Goal: Task Accomplishment & Management: Complete application form

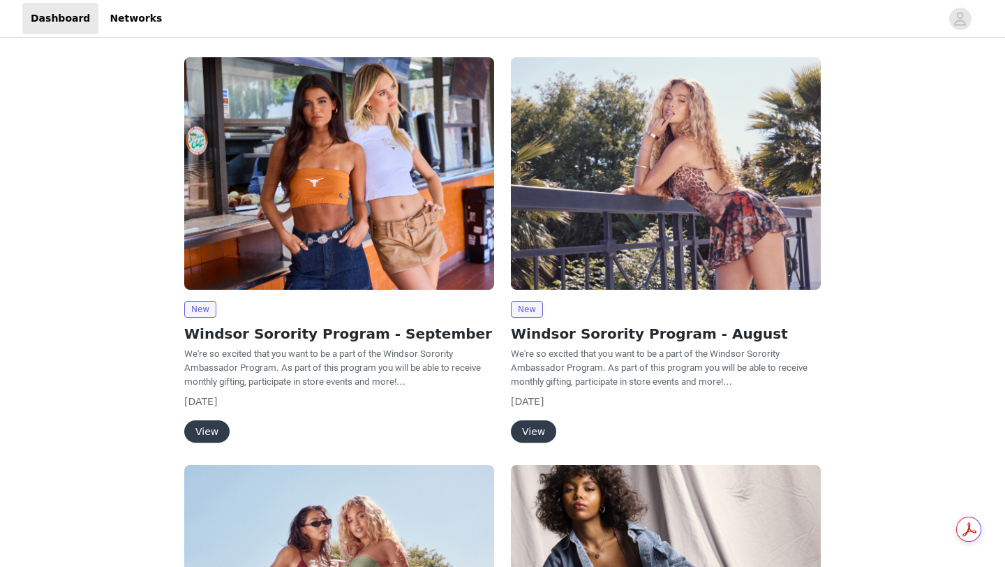
click at [213, 430] on button "View" at bounding box center [206, 431] width 45 height 22
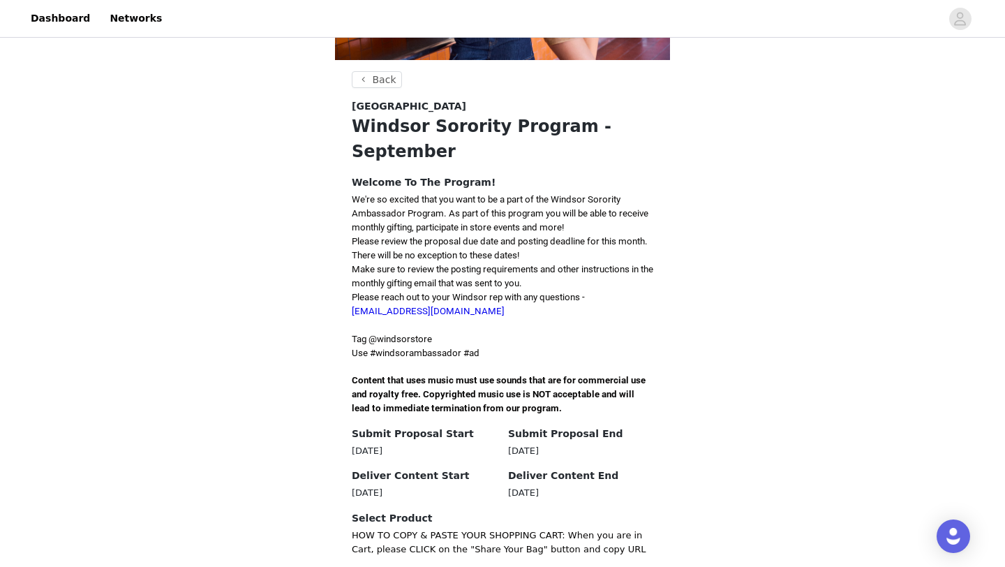
scroll to position [355, 0]
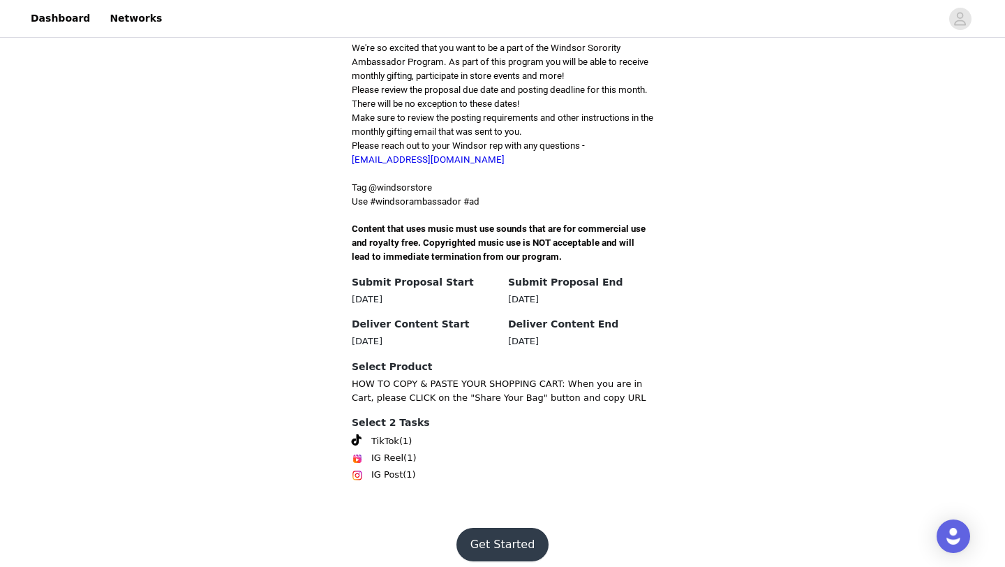
click at [492, 533] on button "Get Started" at bounding box center [502, 543] width 93 height 33
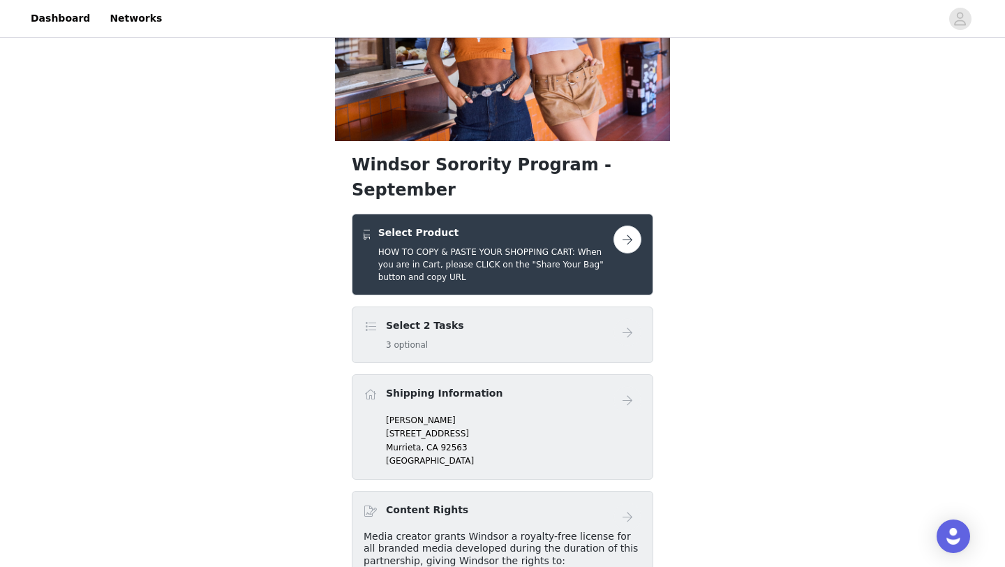
scroll to position [125, 0]
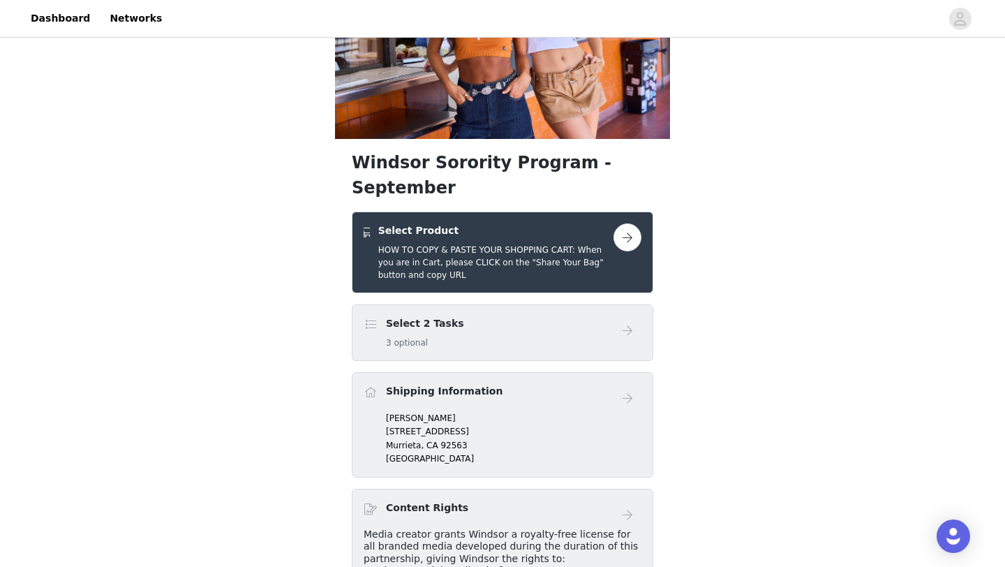
click at [625, 223] on button "button" at bounding box center [627, 237] width 28 height 28
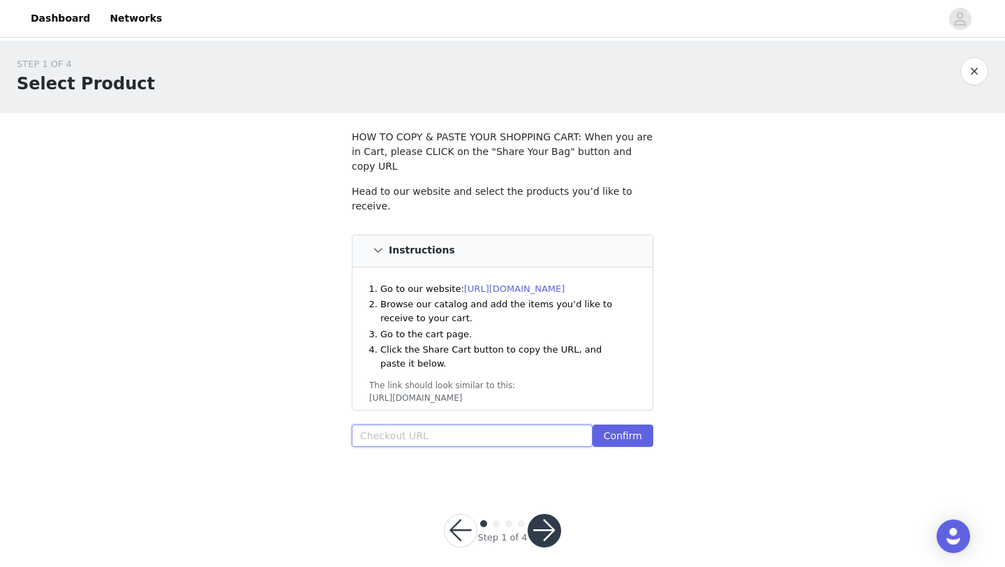
click at [391, 424] on input "text" at bounding box center [472, 435] width 241 height 22
paste input "[URL][DOMAIN_NAME]"
type input "[URL][DOMAIN_NAME]"
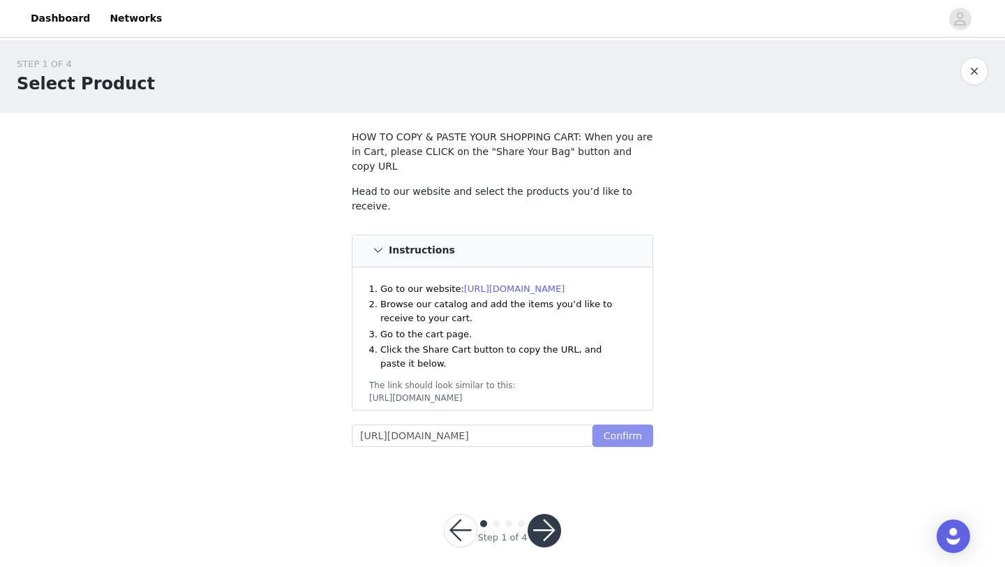
click at [614, 424] on button "Confirm" at bounding box center [622, 435] width 61 height 22
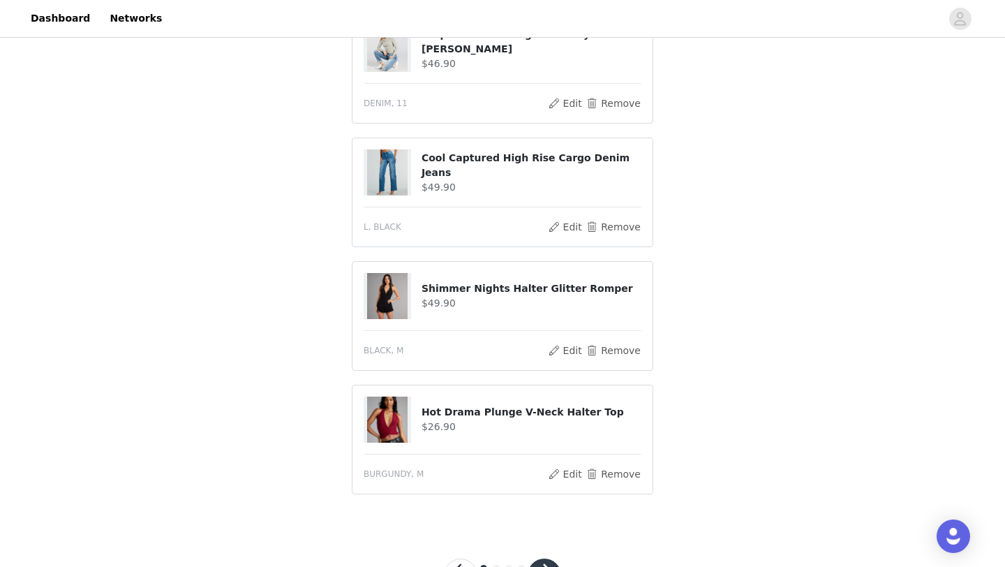
scroll to position [552, 0]
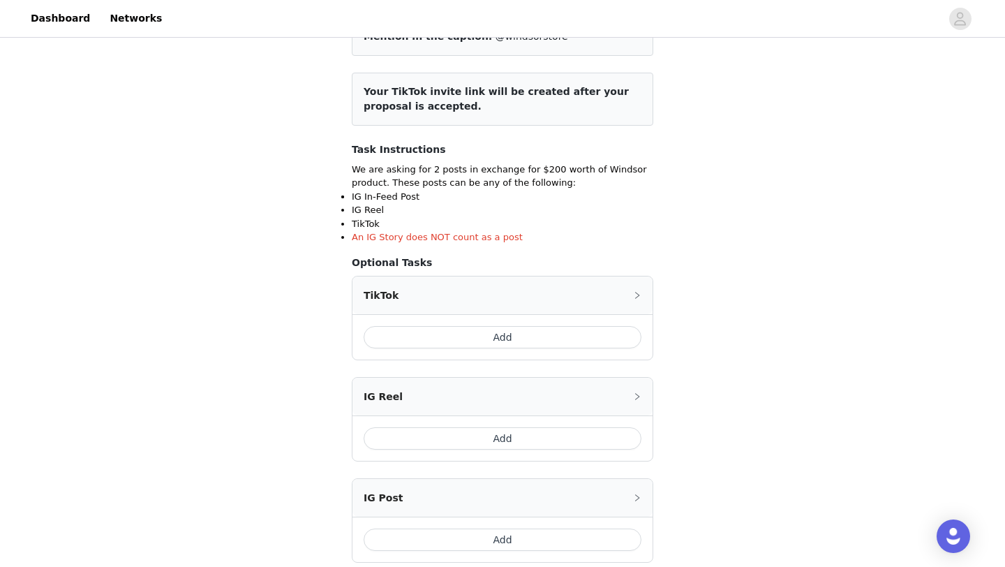
scroll to position [161, 0]
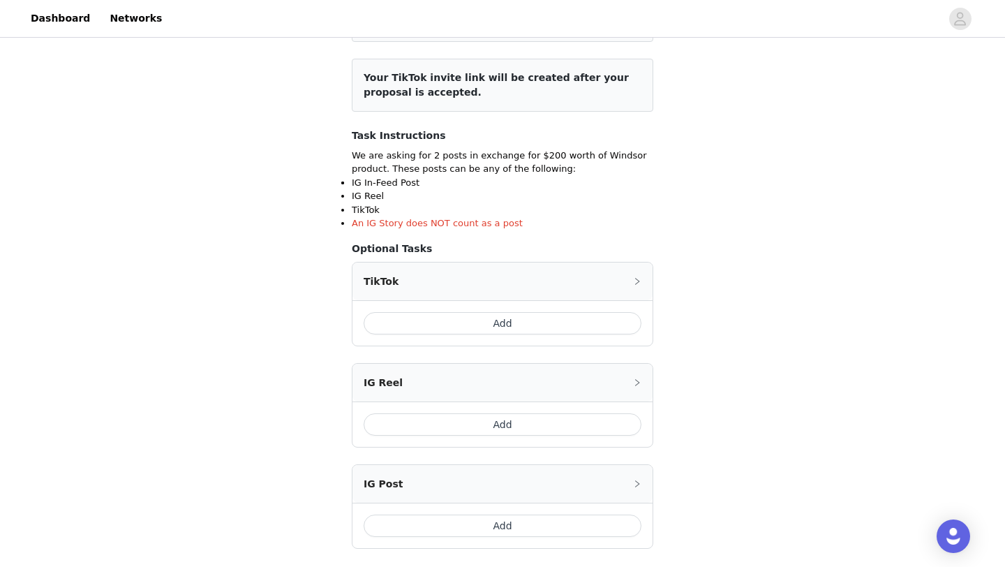
click at [465, 317] on button "Add" at bounding box center [503, 323] width 278 height 22
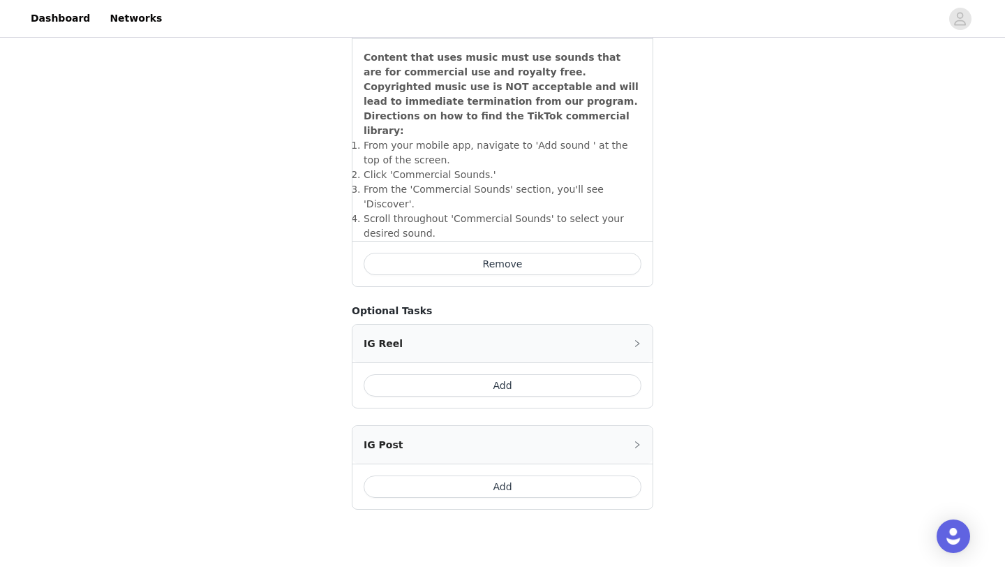
scroll to position [472, 0]
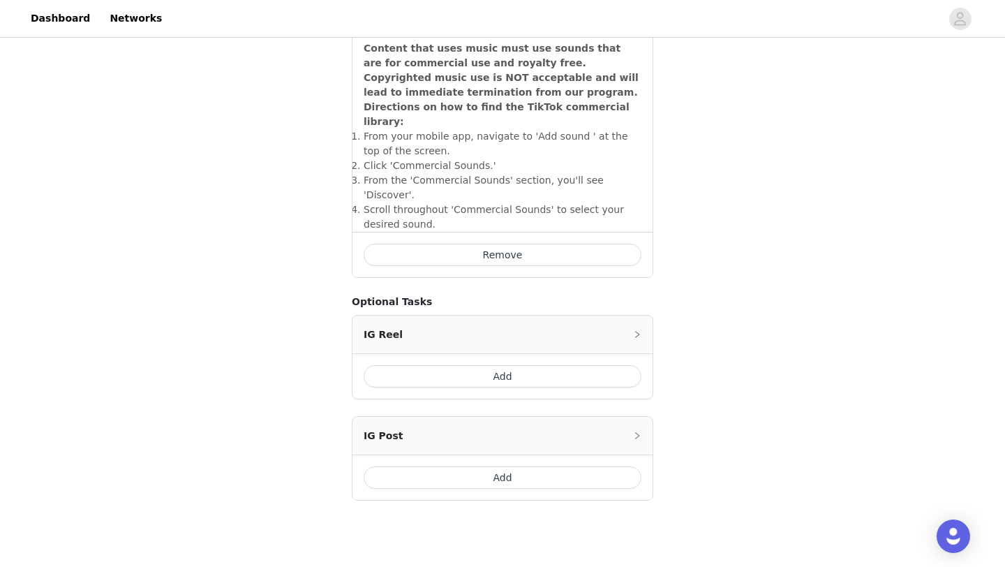
click at [526, 466] on button "Add" at bounding box center [503, 477] width 278 height 22
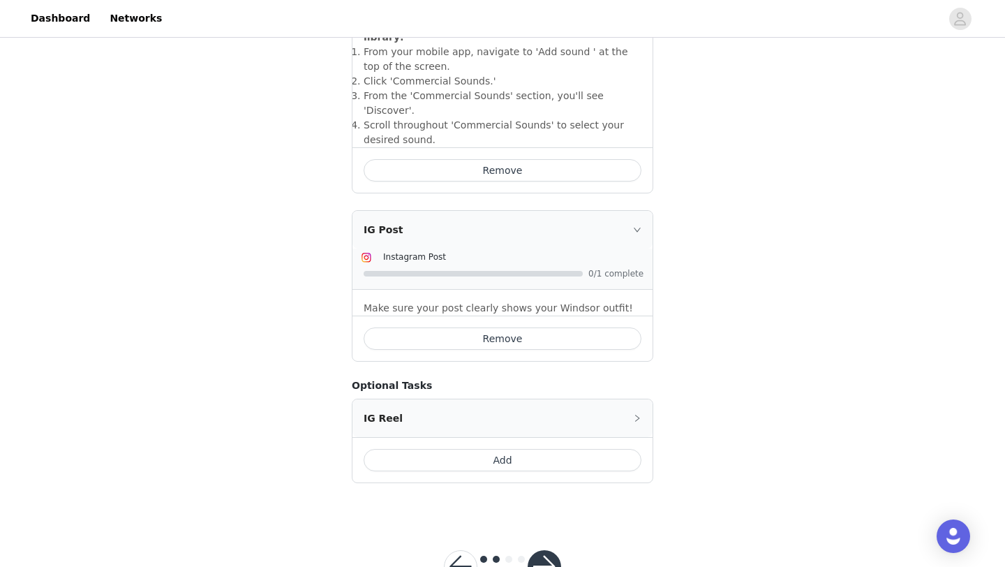
scroll to position [567, 0]
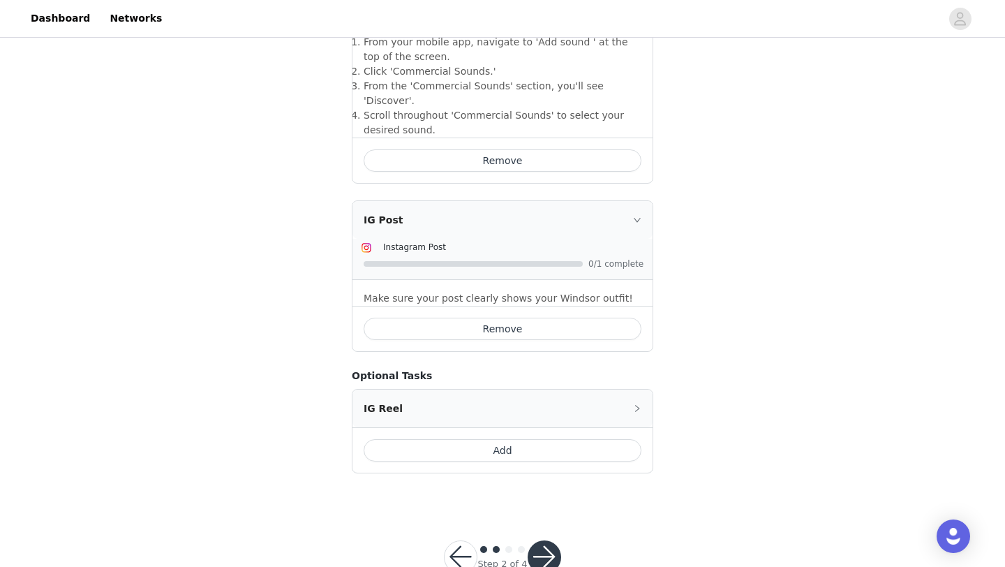
click at [493, 439] on button "Add" at bounding box center [503, 450] width 278 height 22
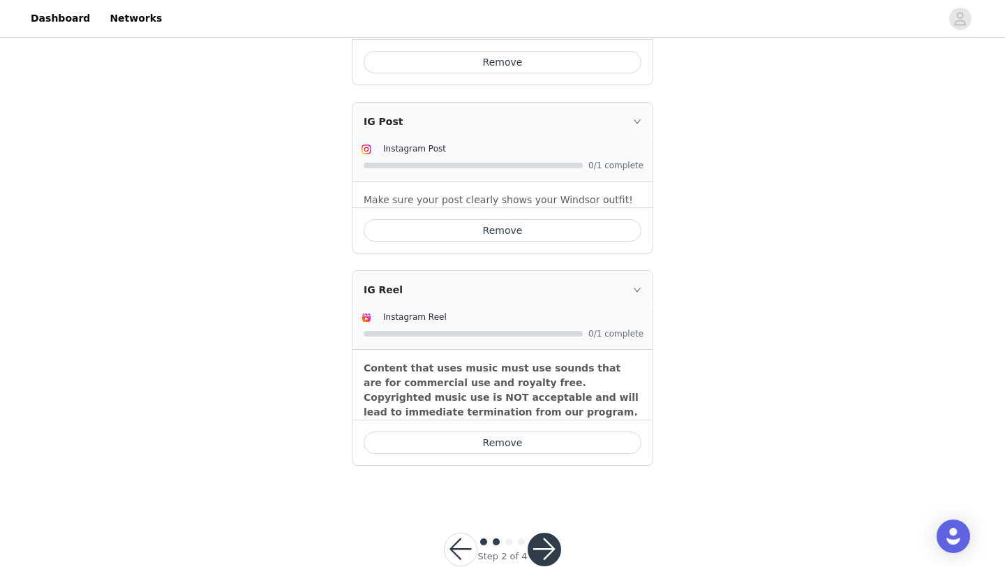
scroll to position [668, 0]
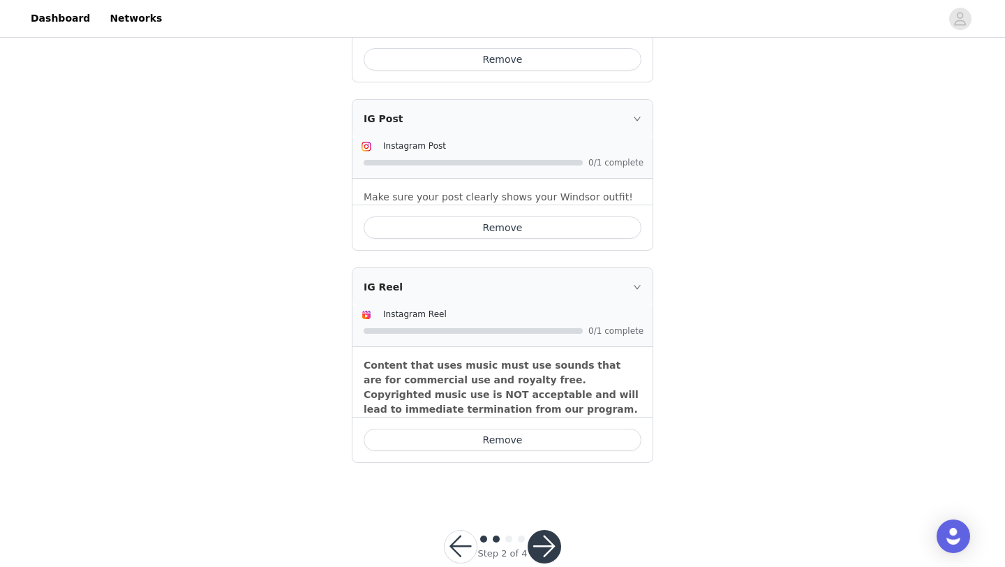
click at [537, 530] on button "button" at bounding box center [543, 546] width 33 height 33
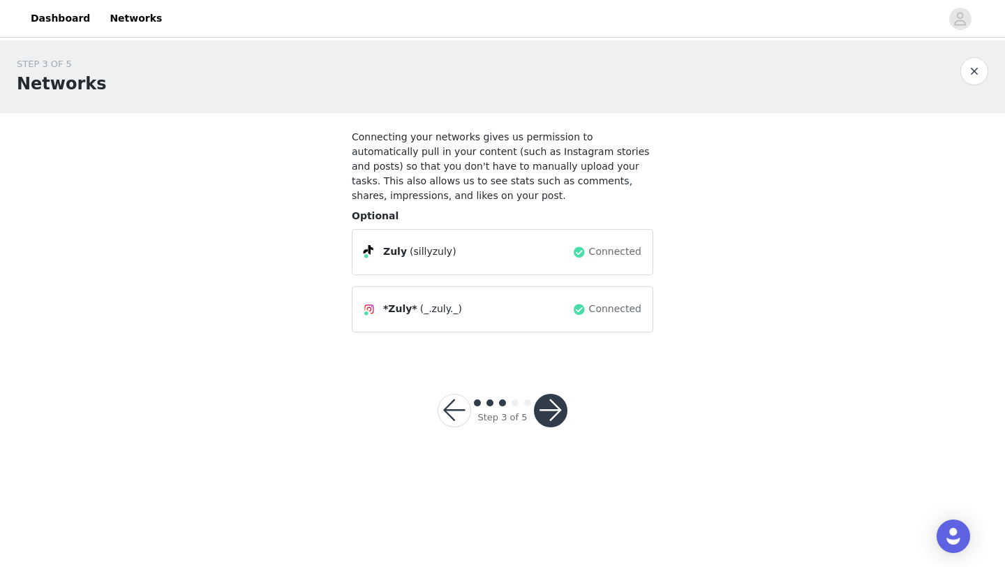
click at [553, 400] on button "button" at bounding box center [550, 410] width 33 height 33
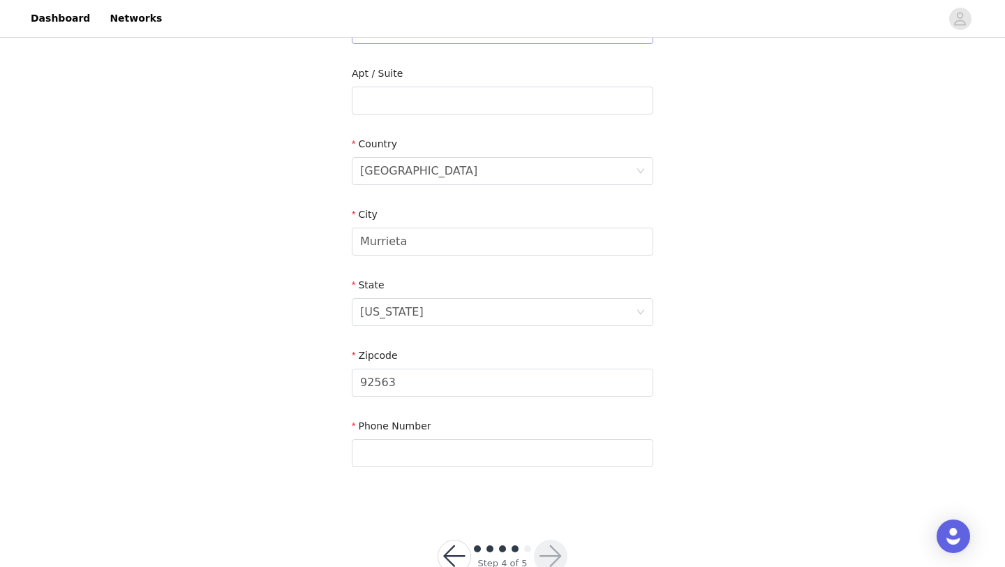
scroll to position [347, 0]
click at [444, 458] on input "text" at bounding box center [502, 451] width 301 height 28
type input "7734957059"
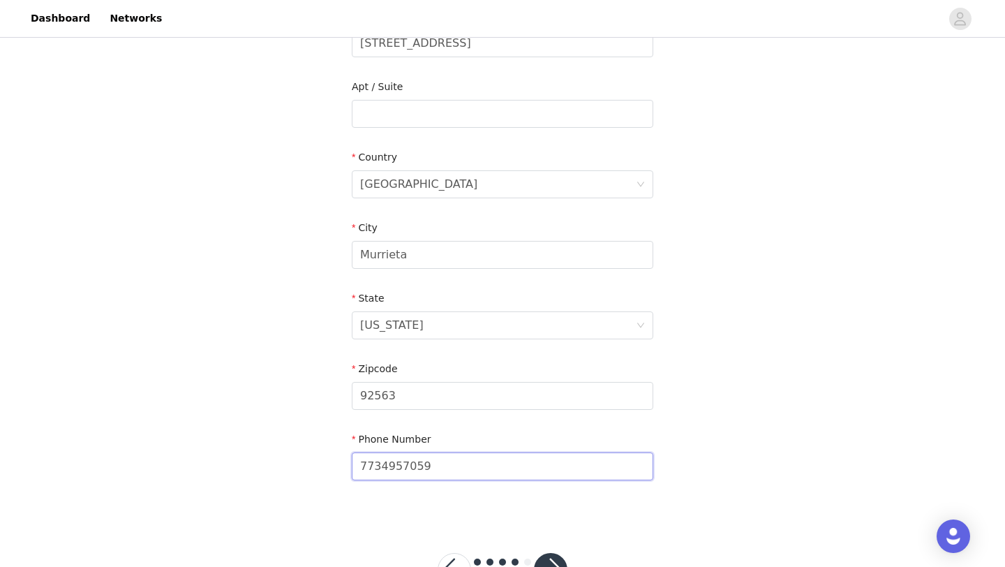
scroll to position [384, 0]
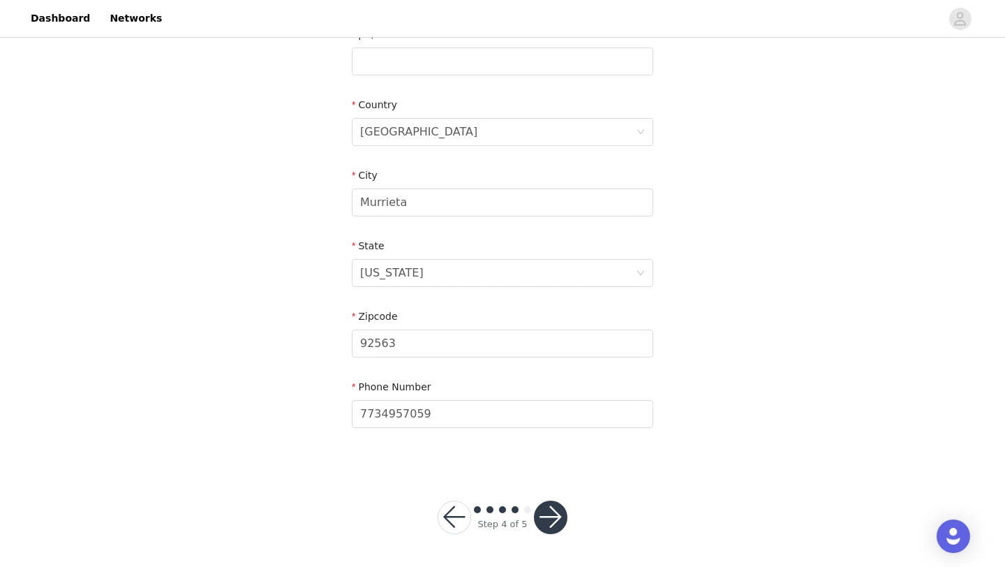
click at [544, 514] on button "button" at bounding box center [550, 516] width 33 height 33
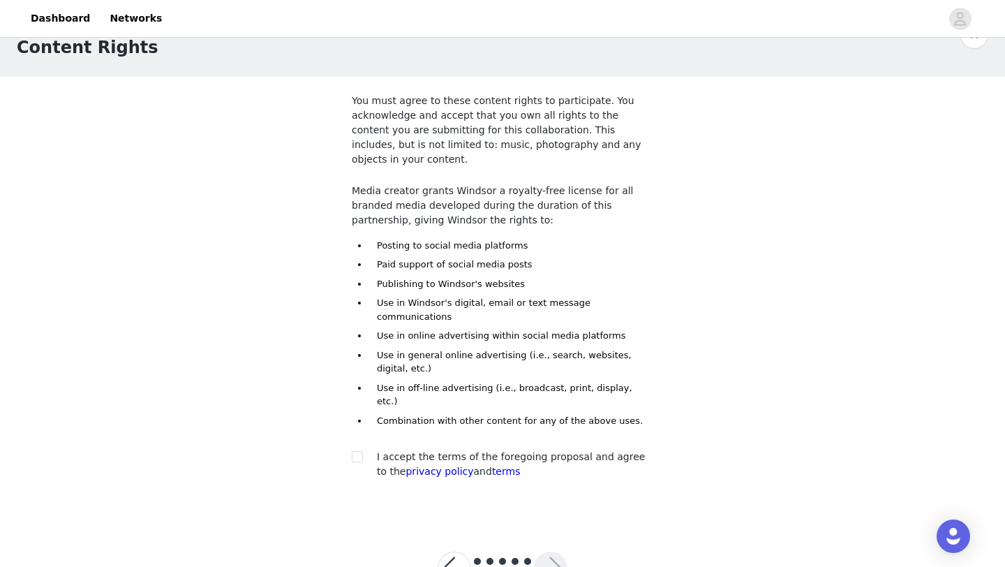
scroll to position [41, 0]
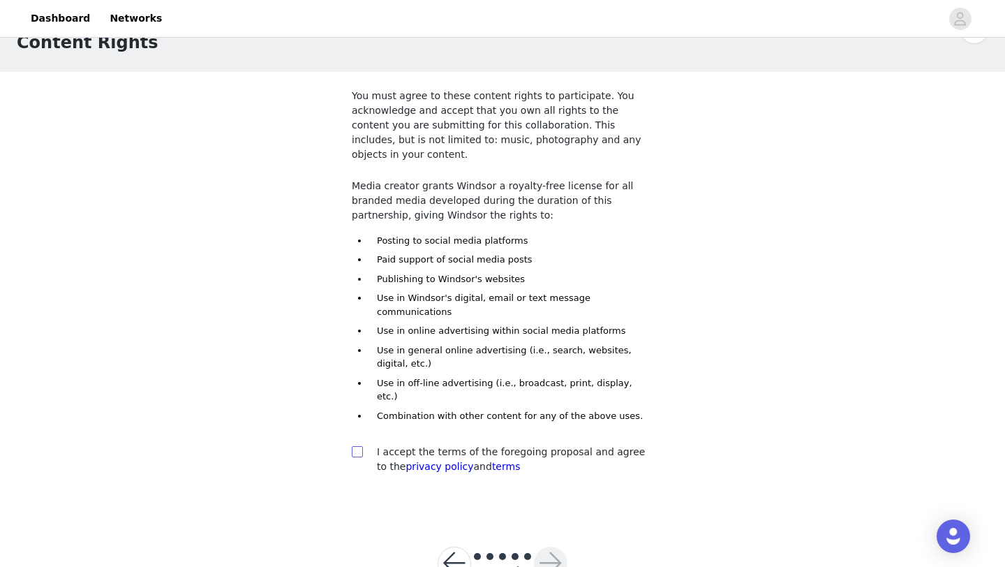
click at [357, 446] on input "checkbox" at bounding box center [357, 451] width 10 height 10
checkbox input "true"
click at [554, 546] on button "button" at bounding box center [550, 562] width 33 height 33
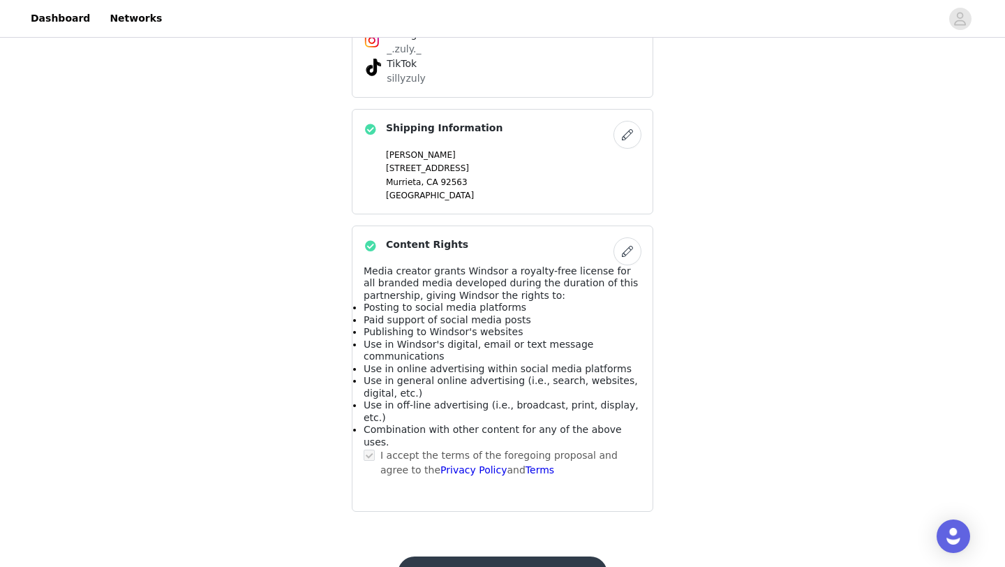
scroll to position [837, 0]
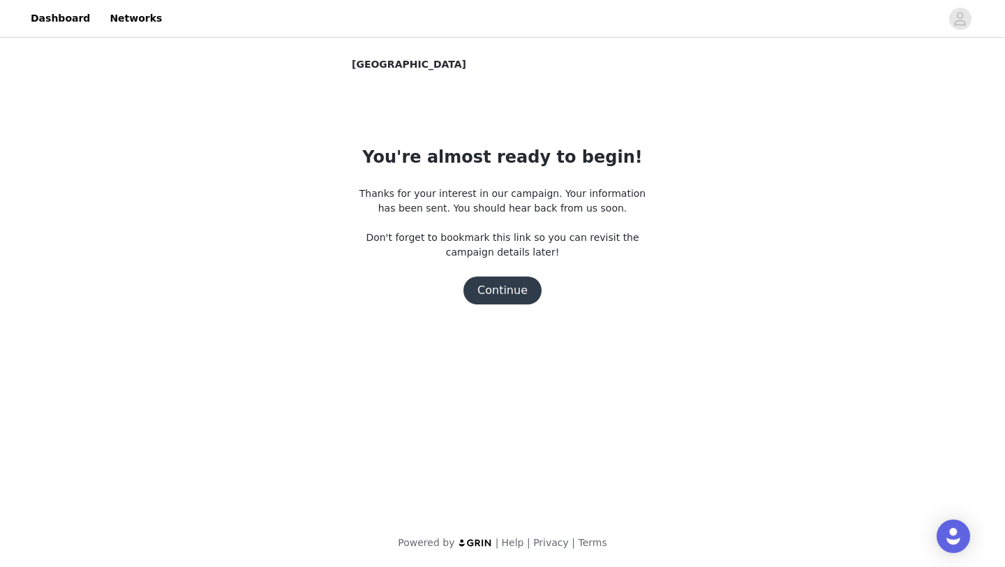
scroll to position [0, 0]
click at [505, 290] on button "Continue" at bounding box center [502, 290] width 78 height 28
